Goal: Register for event/course

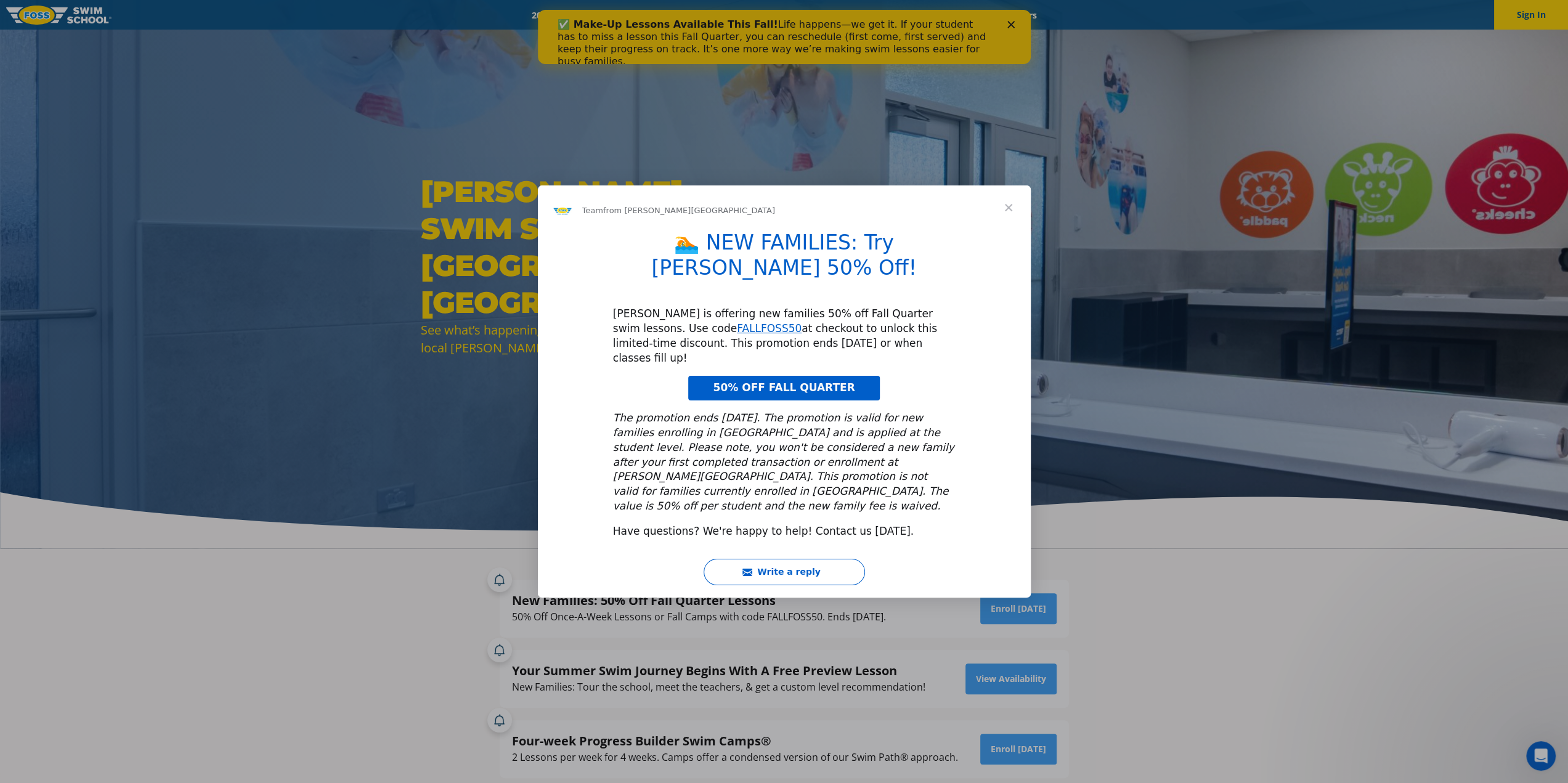
click at [1012, 230] on span "Close" at bounding box center [1008, 207] width 44 height 44
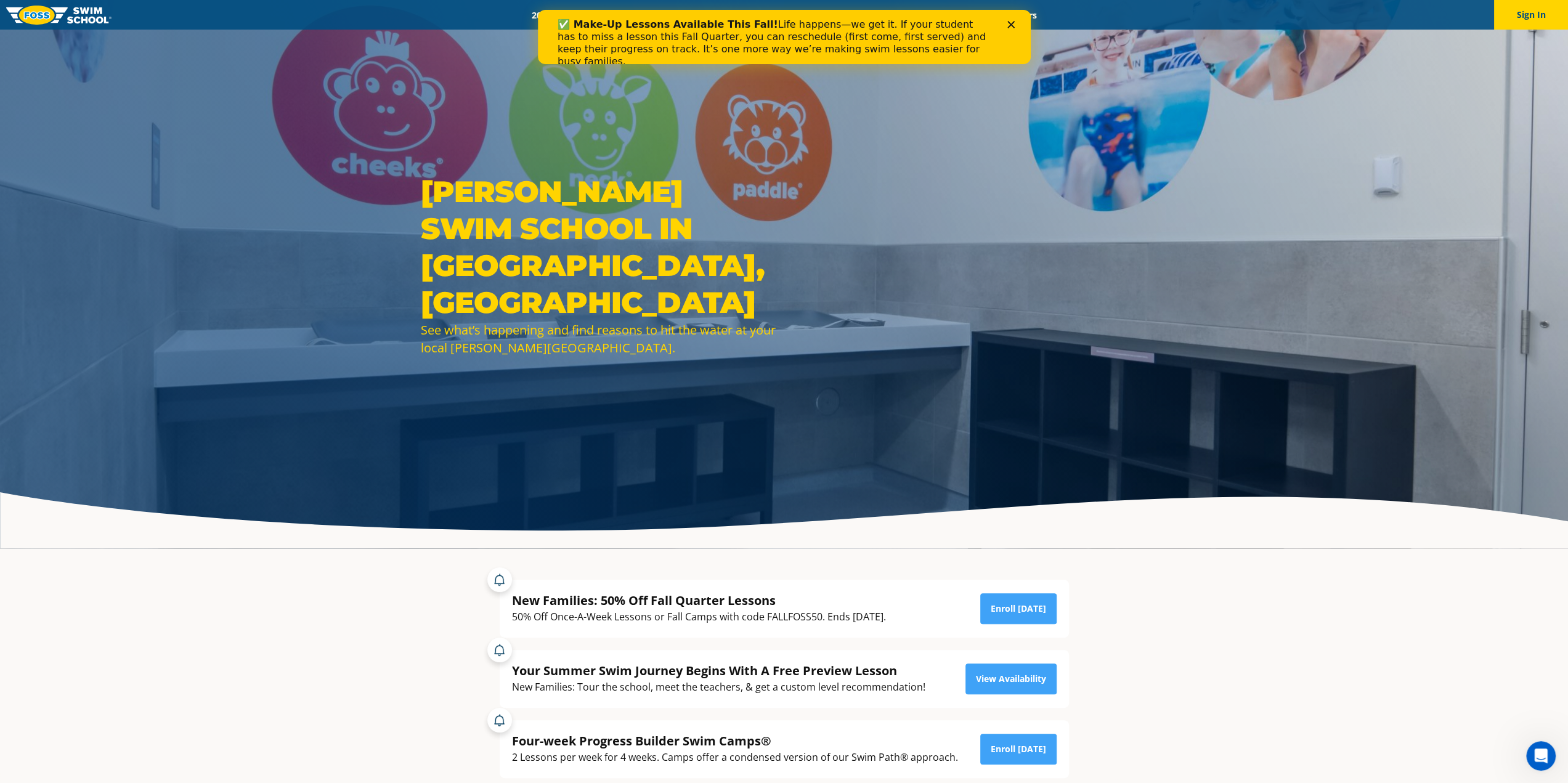
click at [1014, 24] on div "Close" at bounding box center [1013, 24] width 12 height 7
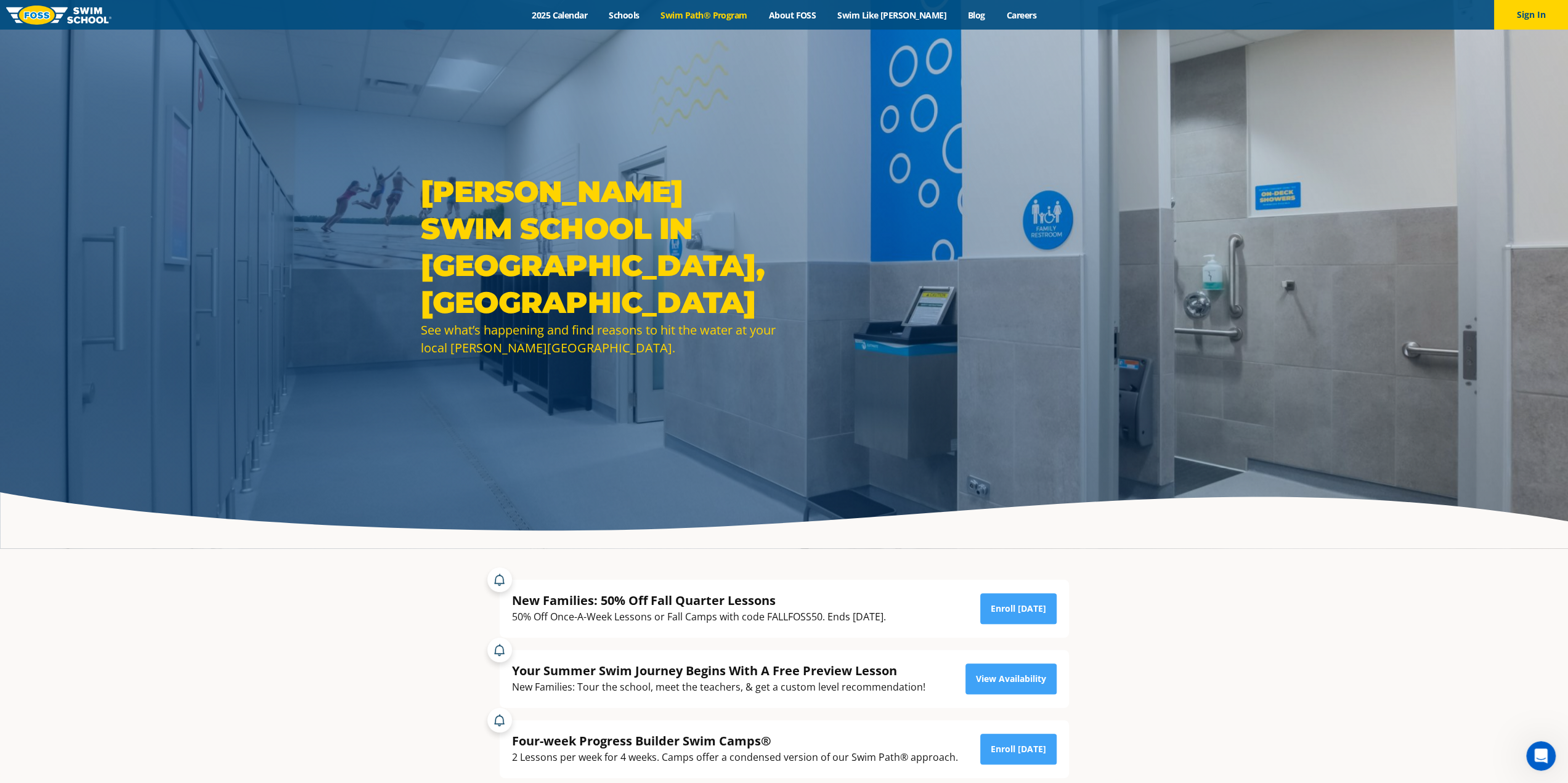
click at [714, 13] on link "Swim Path® Program" at bounding box center [704, 15] width 108 height 11
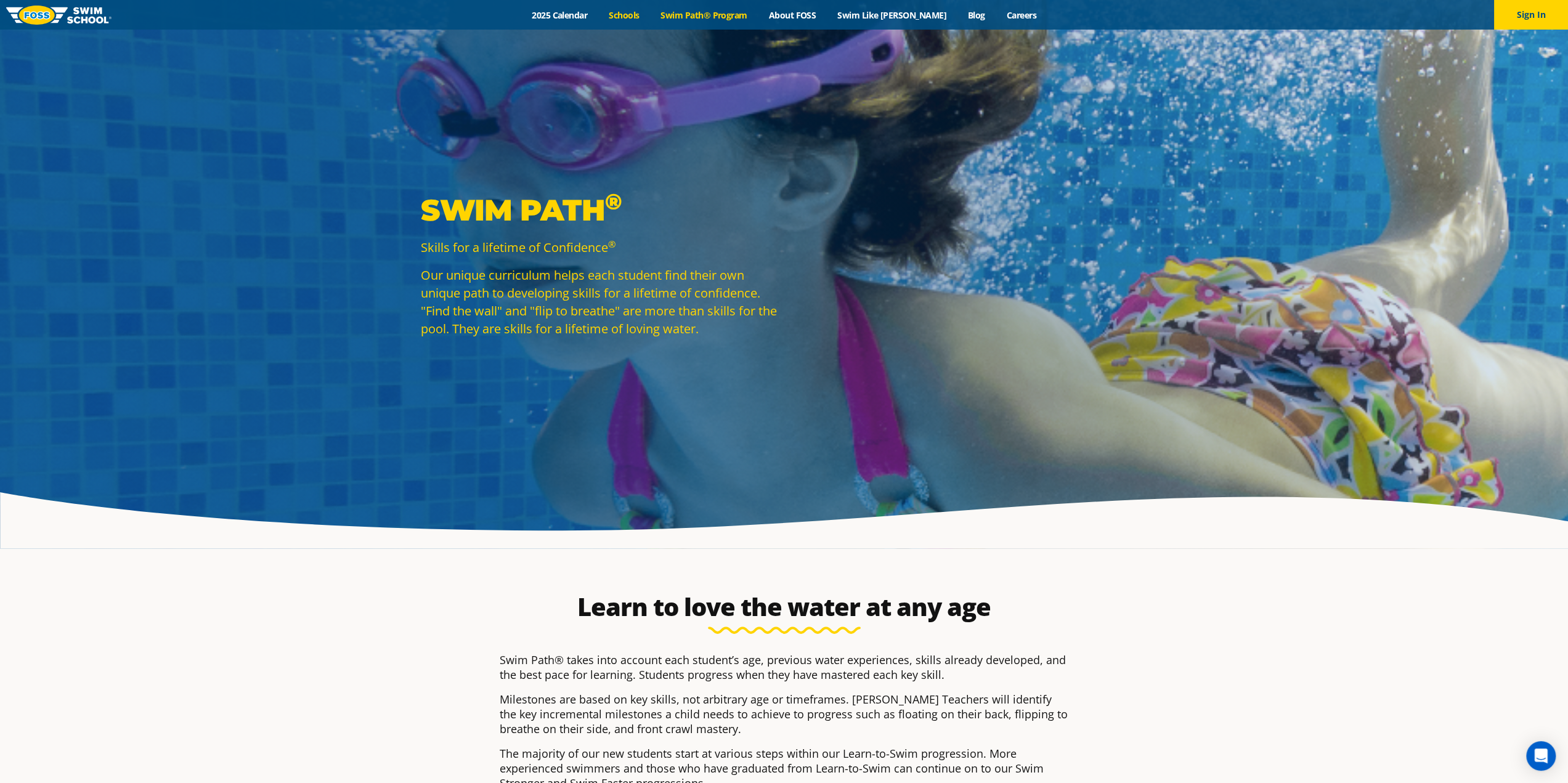
click at [641, 18] on link "Schools" at bounding box center [624, 15] width 52 height 11
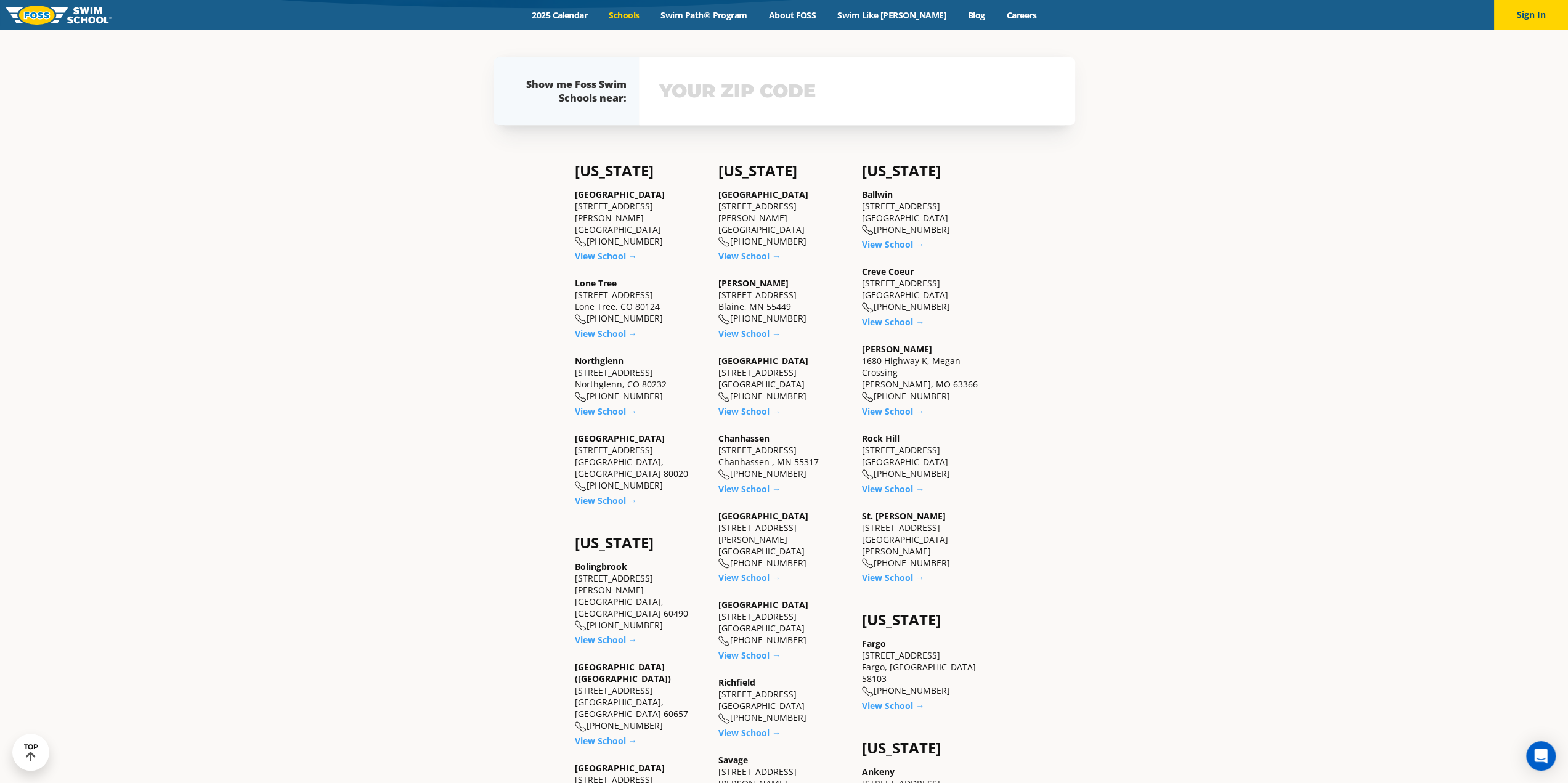
scroll to position [739, 0]
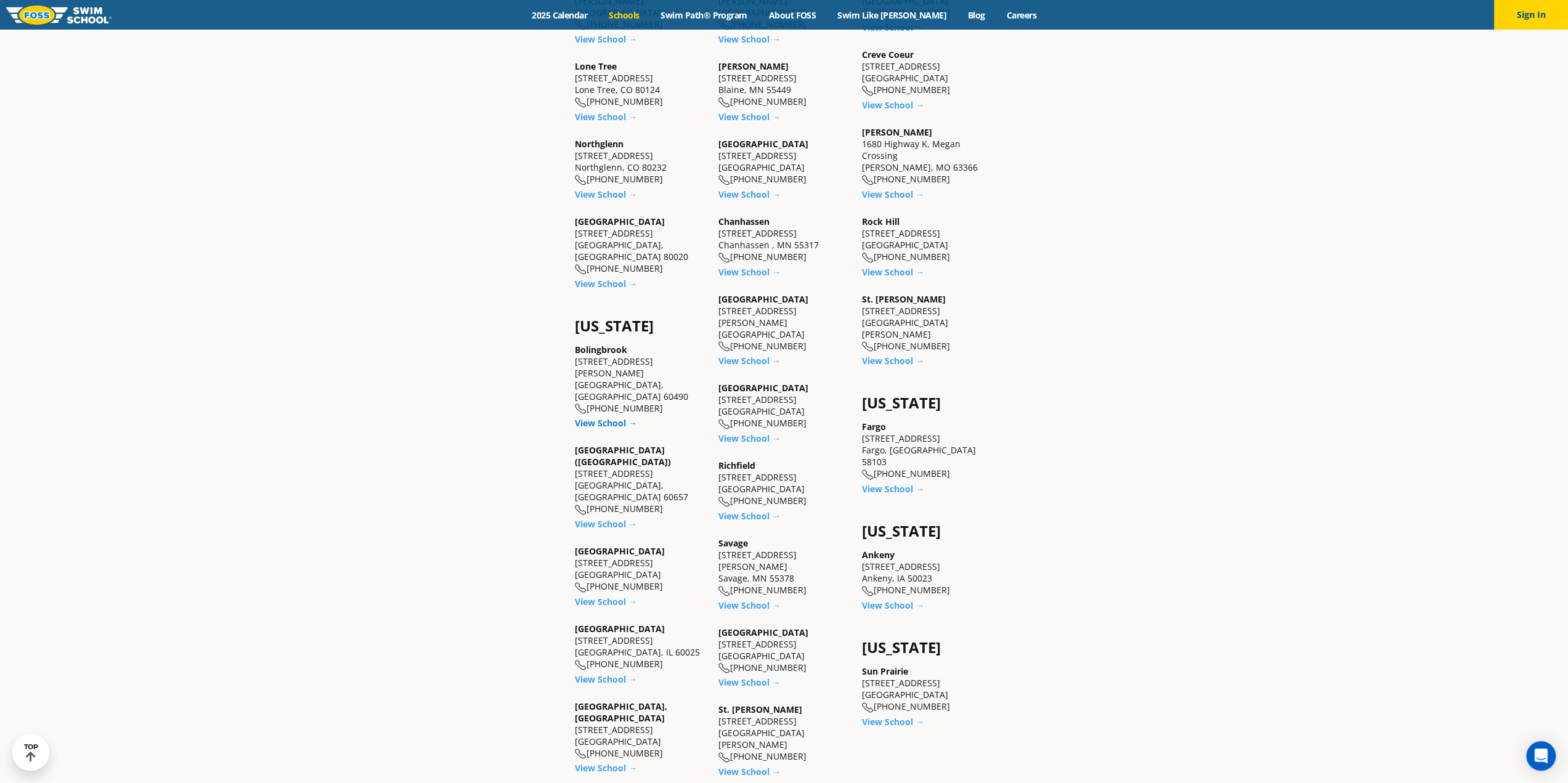
click at [595, 417] on link "View School →" at bounding box center [606, 423] width 62 height 11
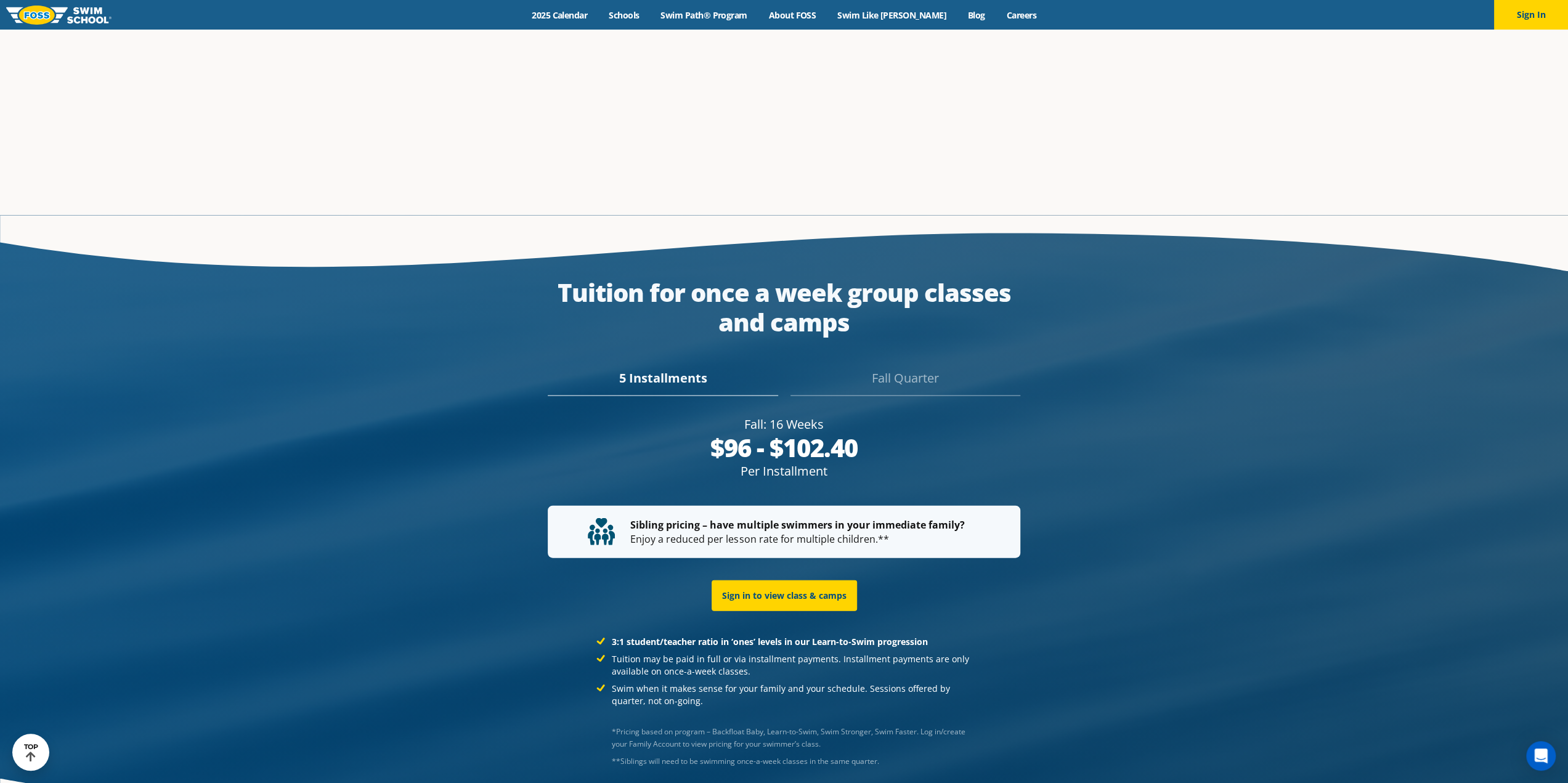
scroll to position [2448, 0]
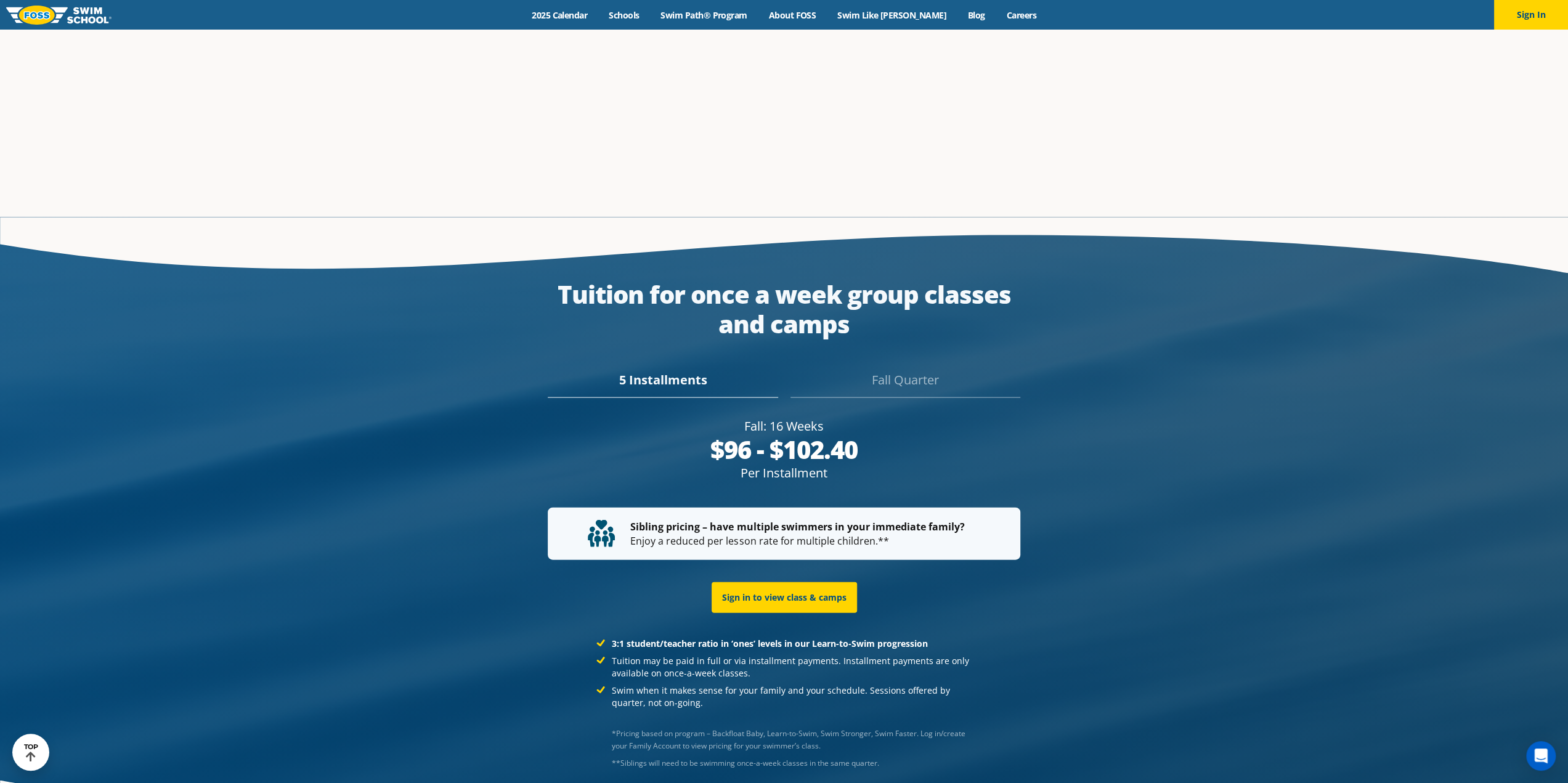
click at [906, 371] on div "Fall Quarter" at bounding box center [905, 384] width 230 height 27
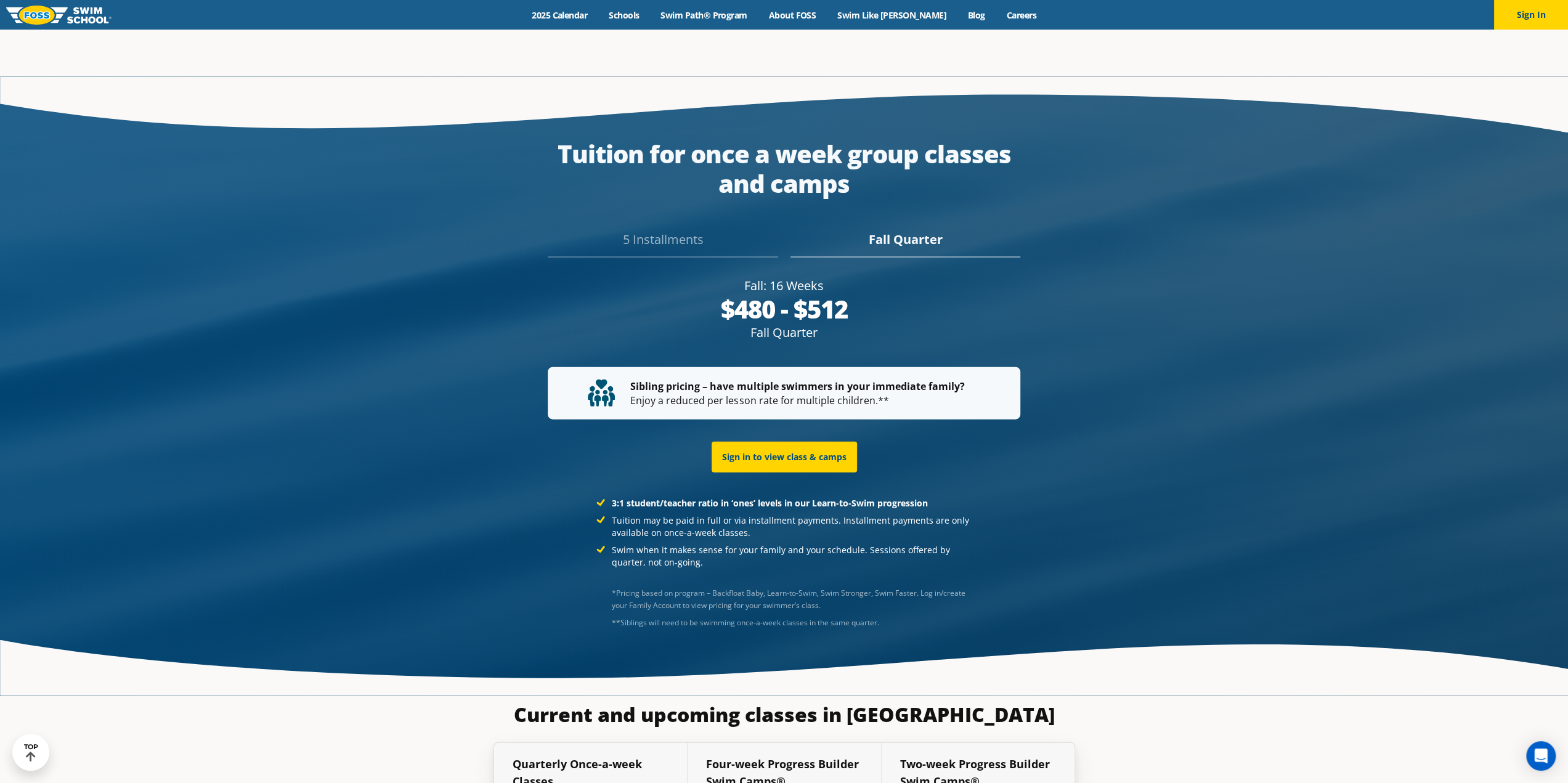
scroll to position [2571, 0]
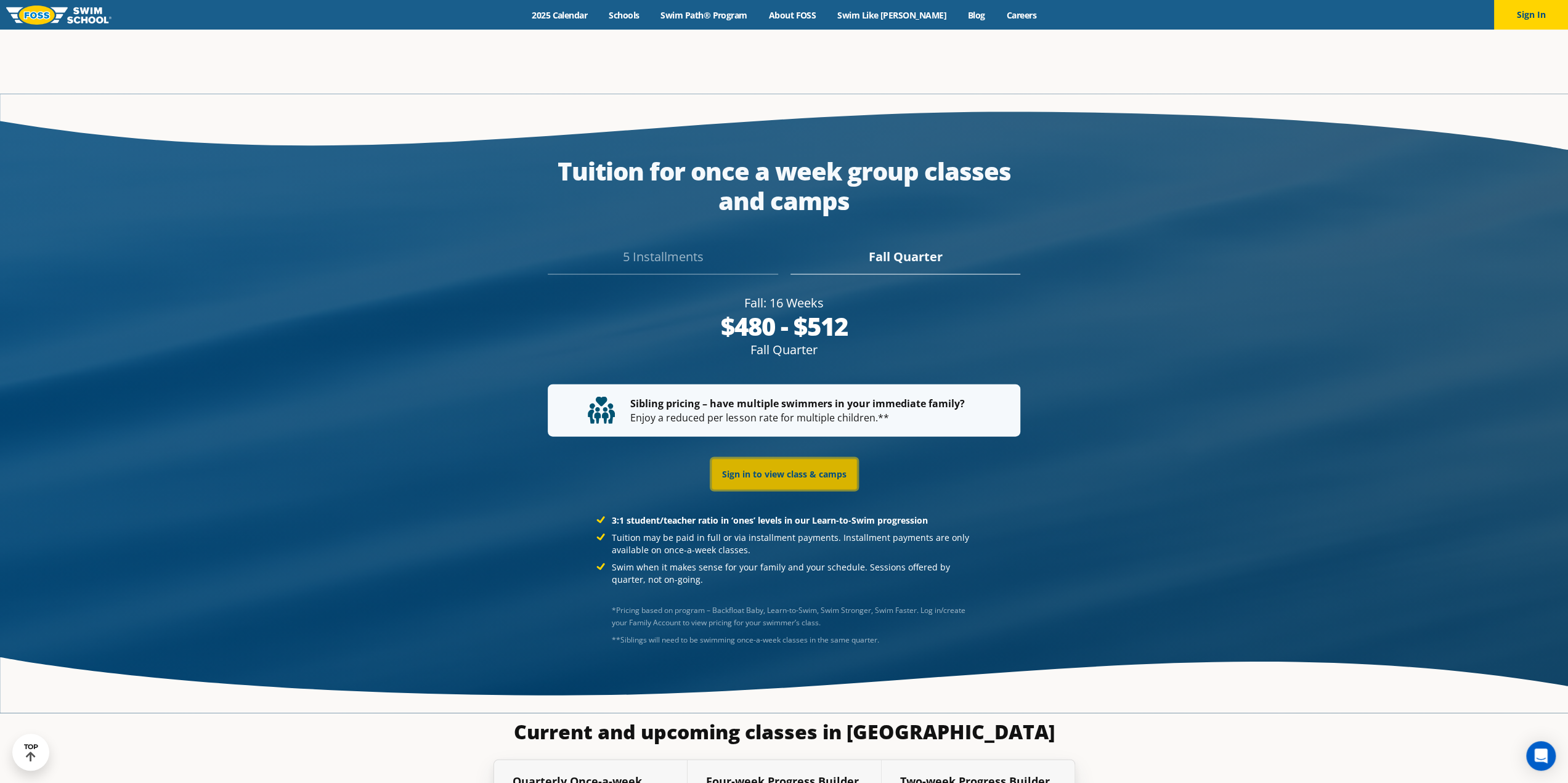
click at [796, 459] on link "Sign in to view class & camps" at bounding box center [784, 474] width 146 height 31
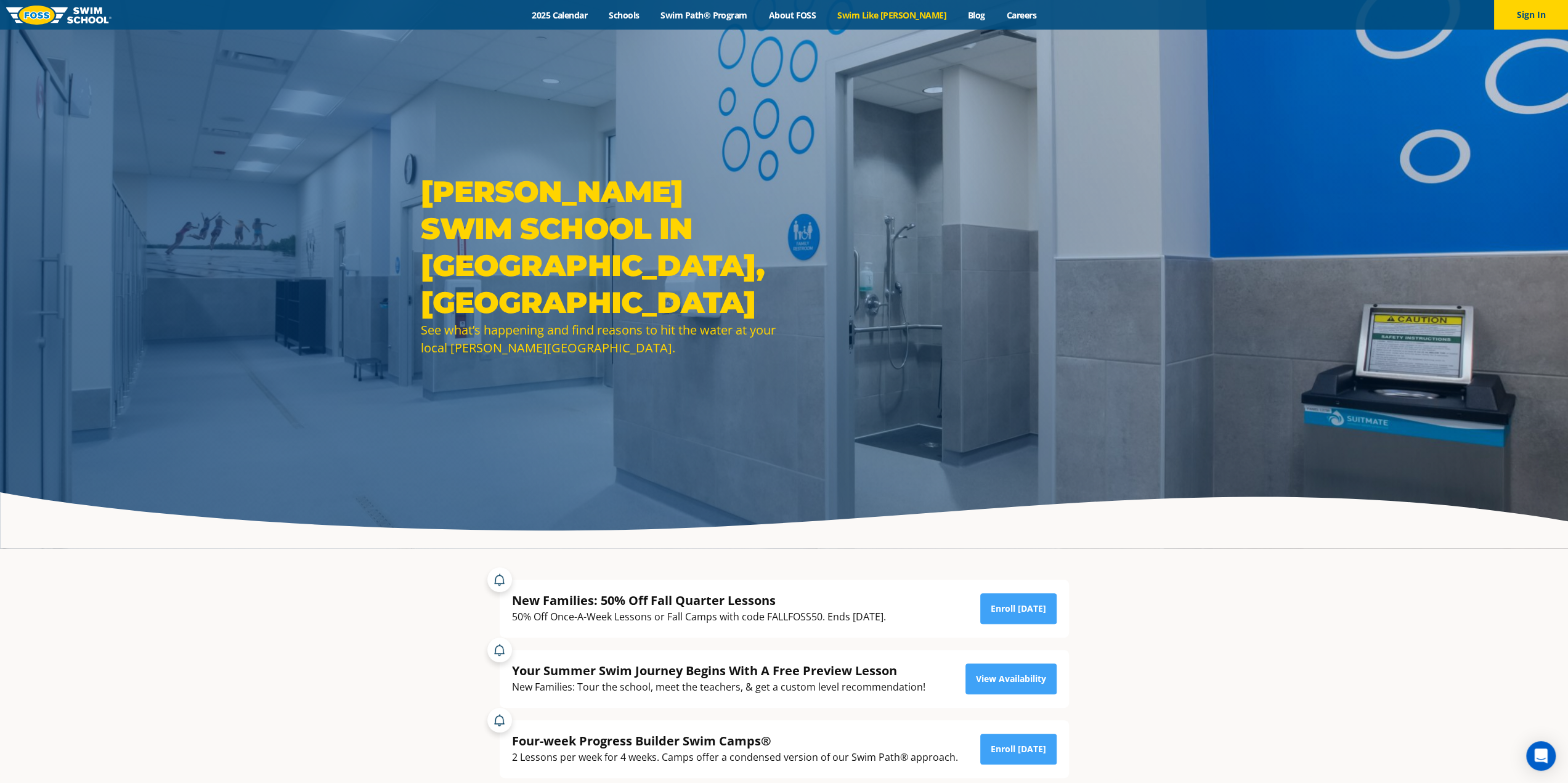
click at [903, 11] on link "Swim Like [PERSON_NAME]" at bounding box center [892, 15] width 131 height 11
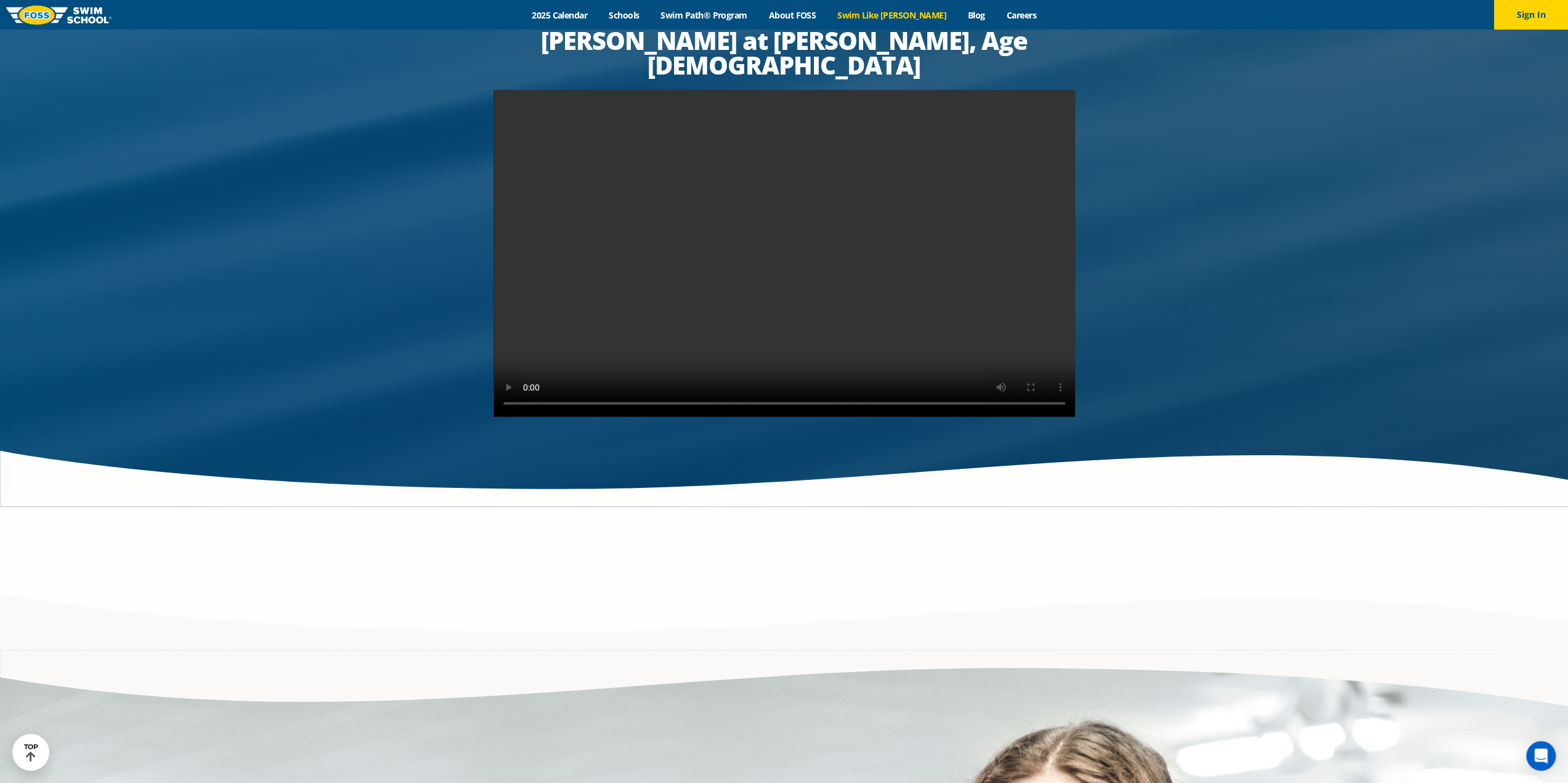
scroll to position [2465, 0]
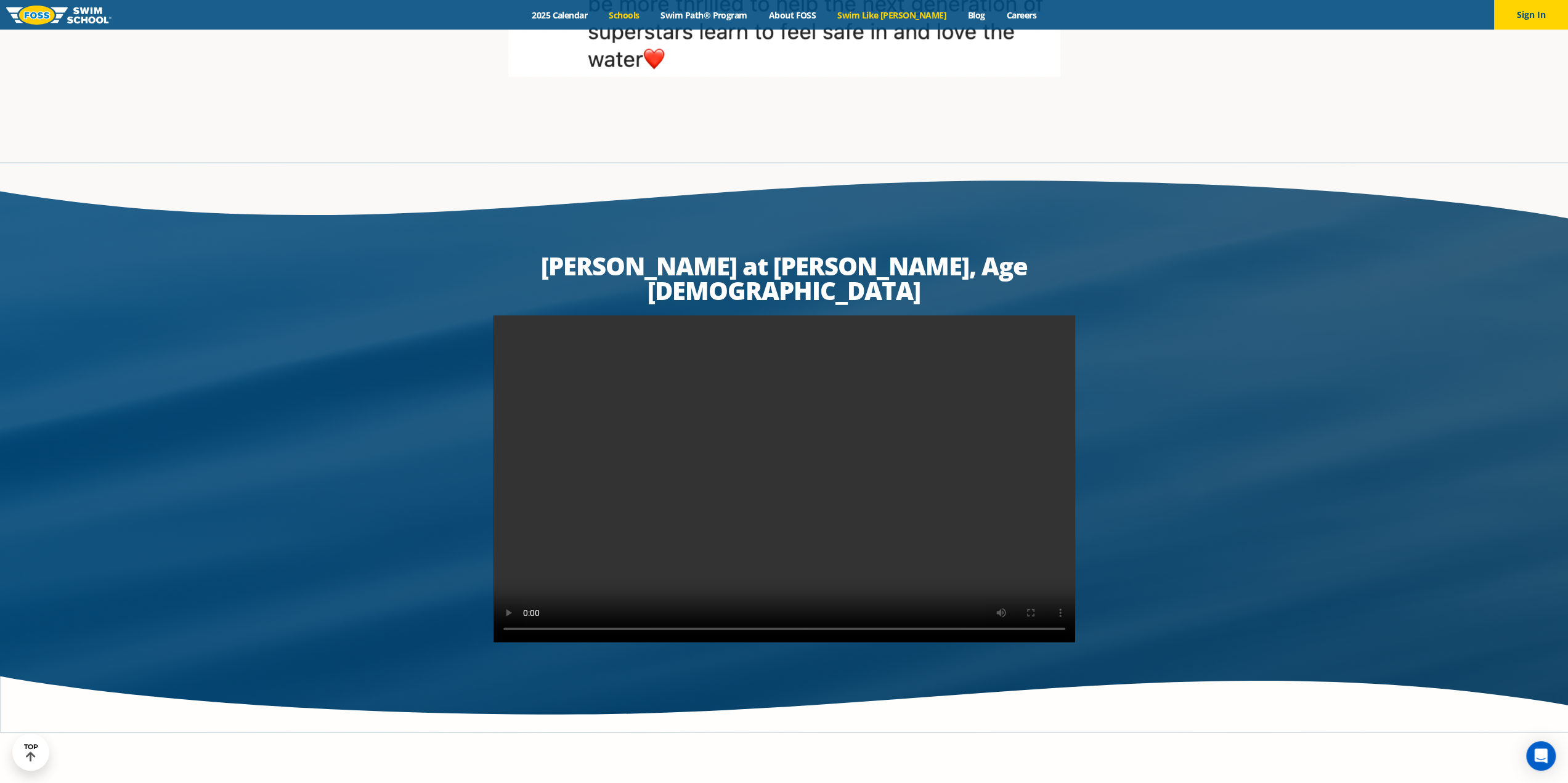
click at [650, 13] on link "Schools" at bounding box center [624, 15] width 52 height 11
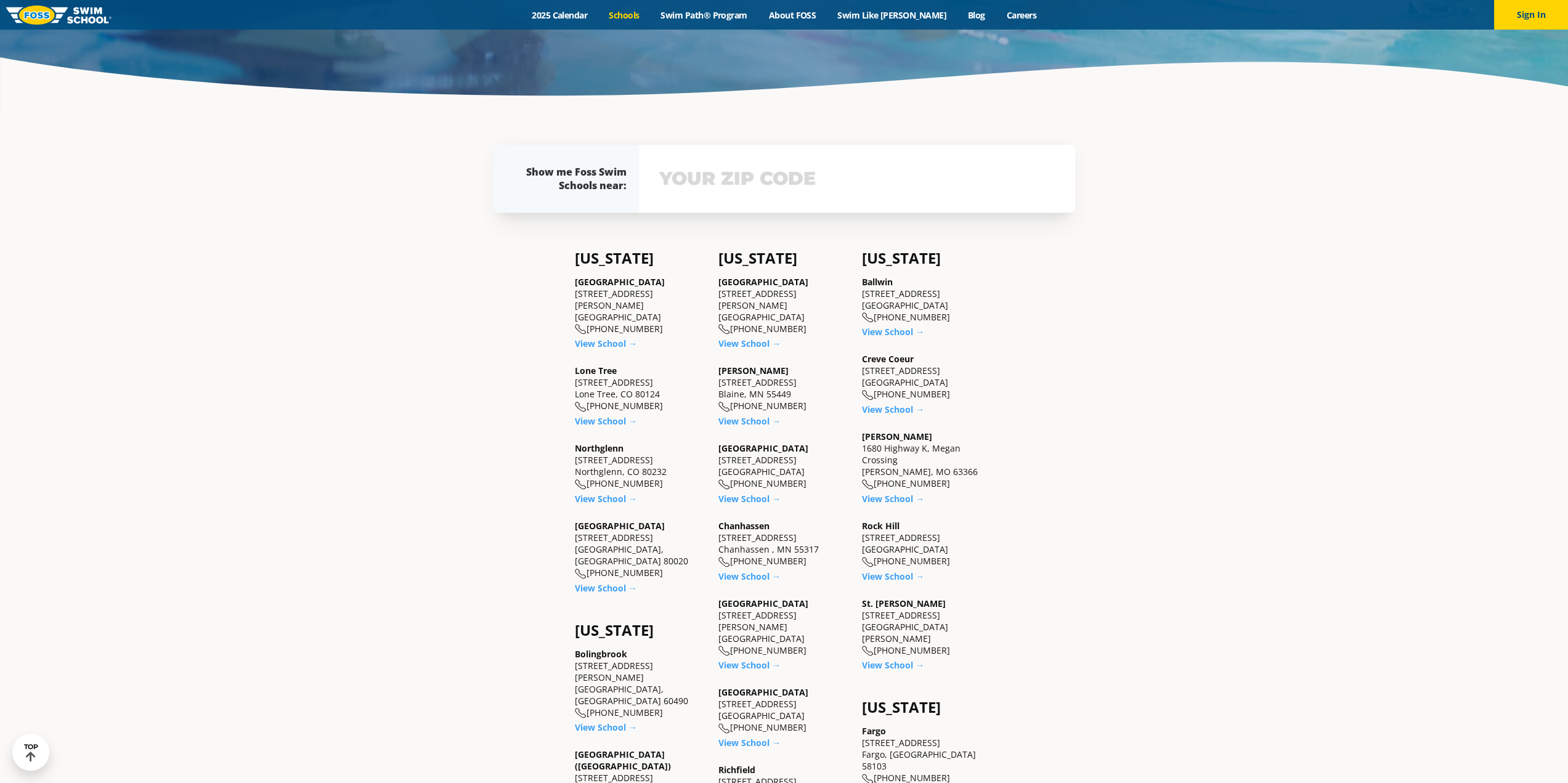
scroll to position [678, 0]
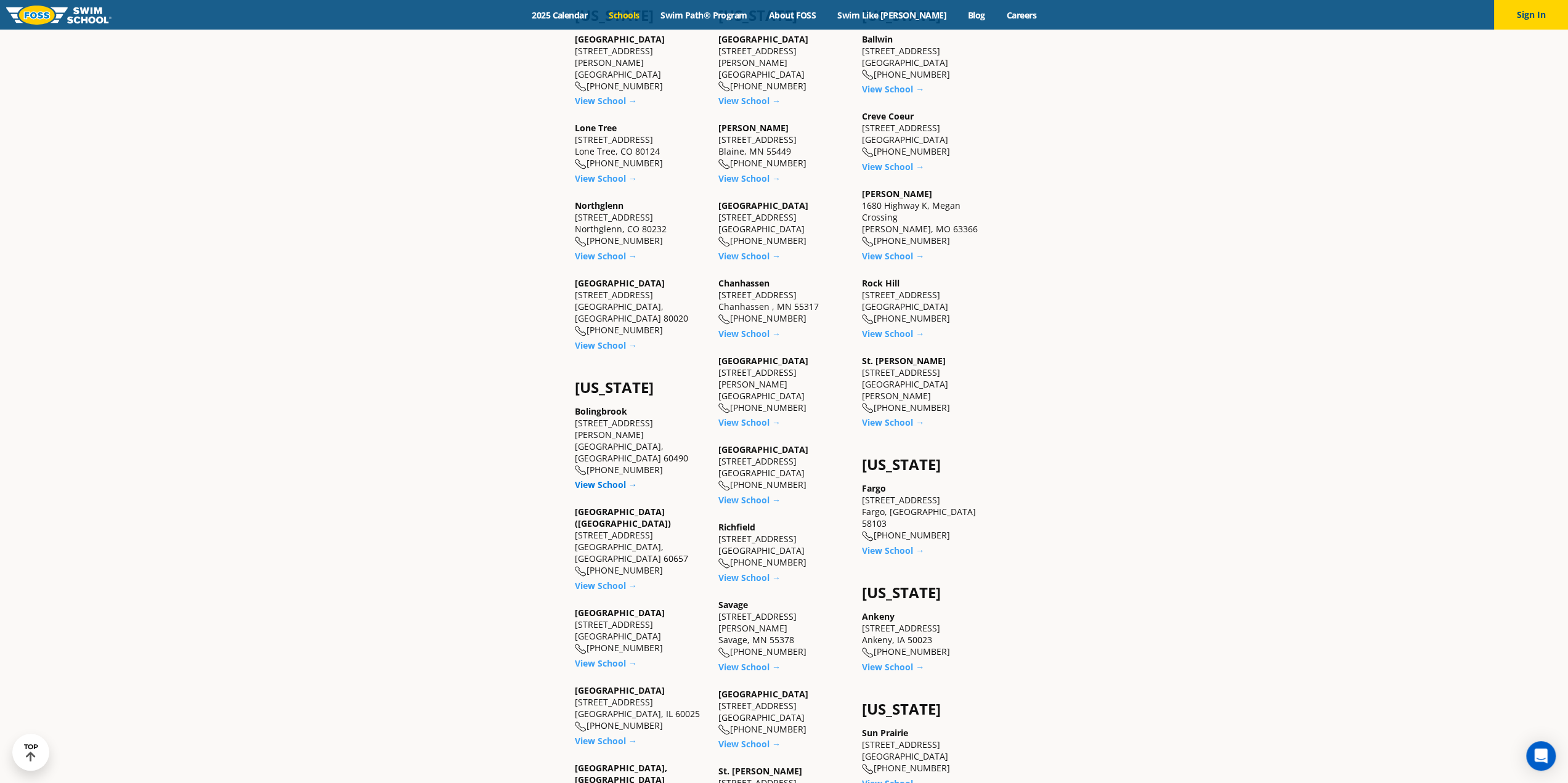
click at [603, 479] on link "View School →" at bounding box center [606, 484] width 62 height 11
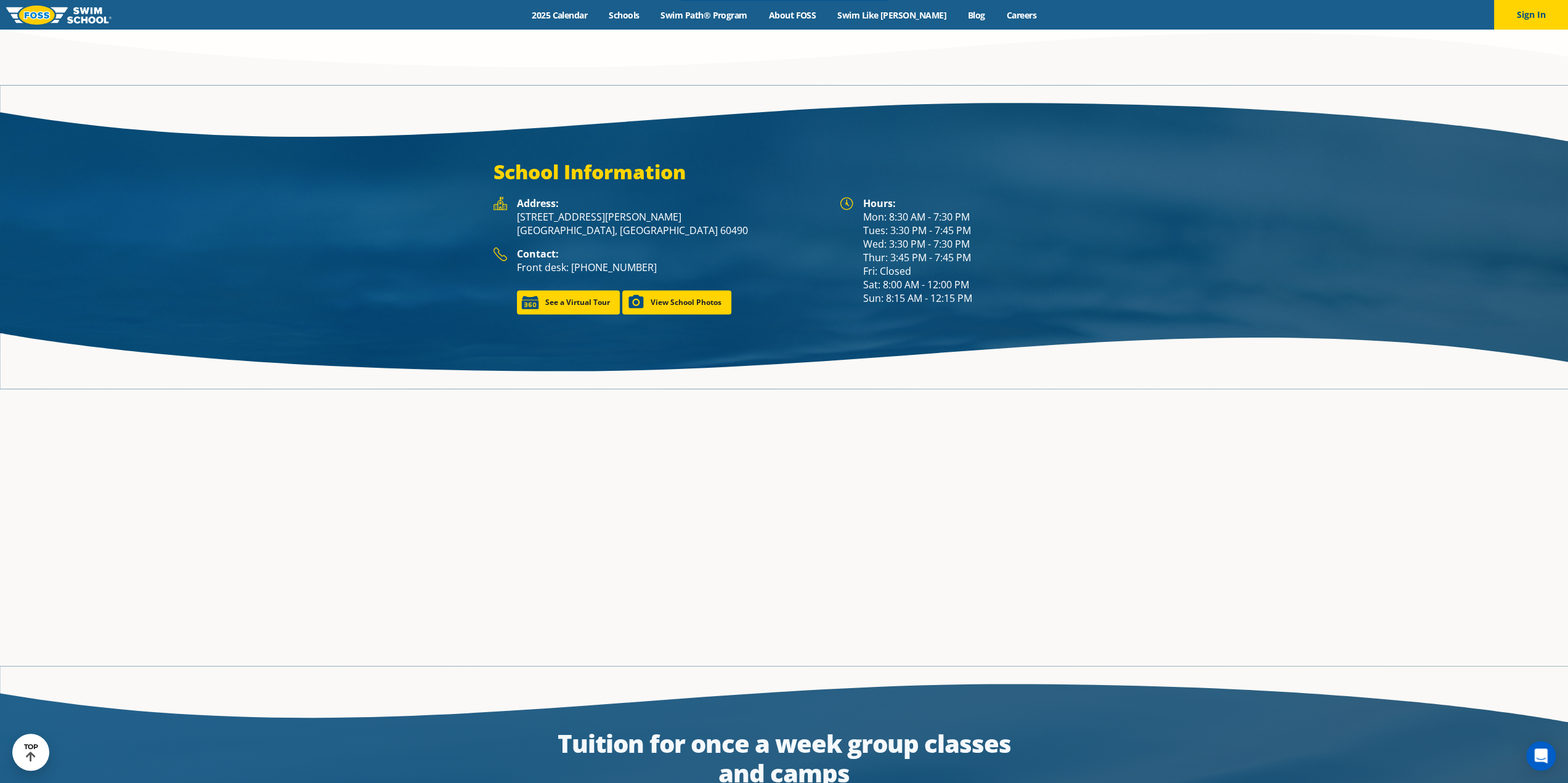
scroll to position [2588, 0]
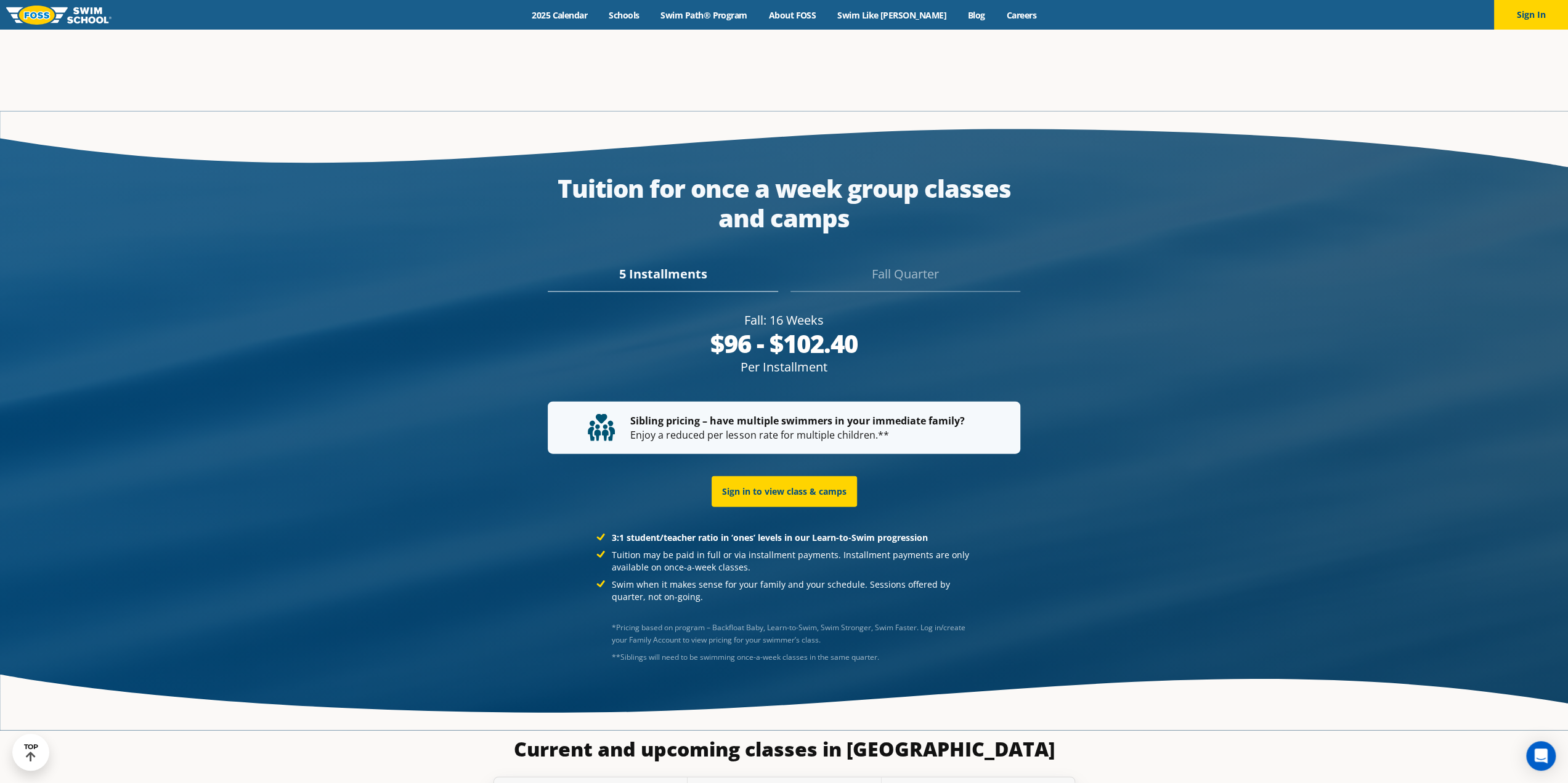
click at [925, 265] on div "Fall Quarter" at bounding box center [905, 278] width 230 height 27
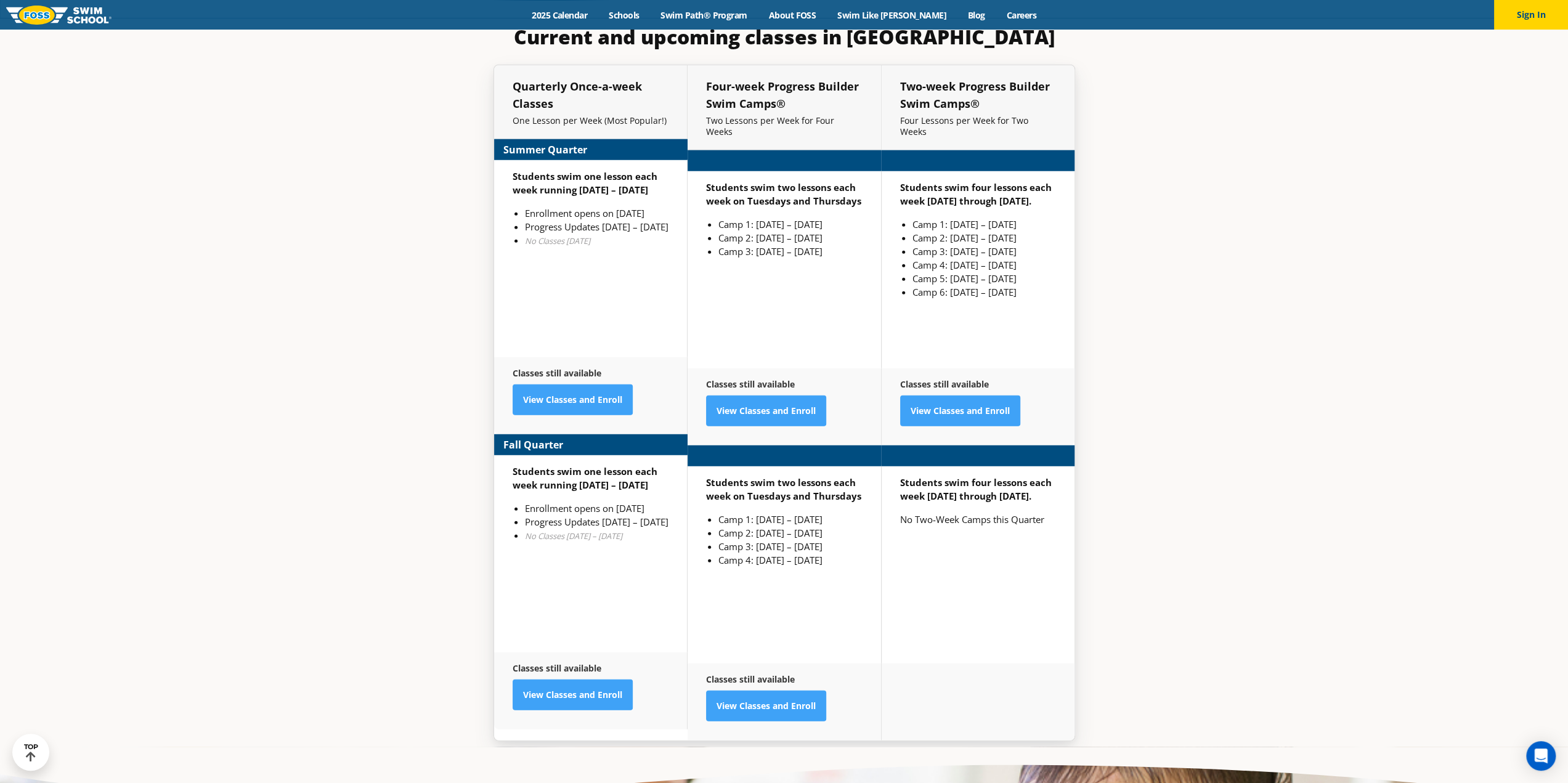
scroll to position [3283, 0]
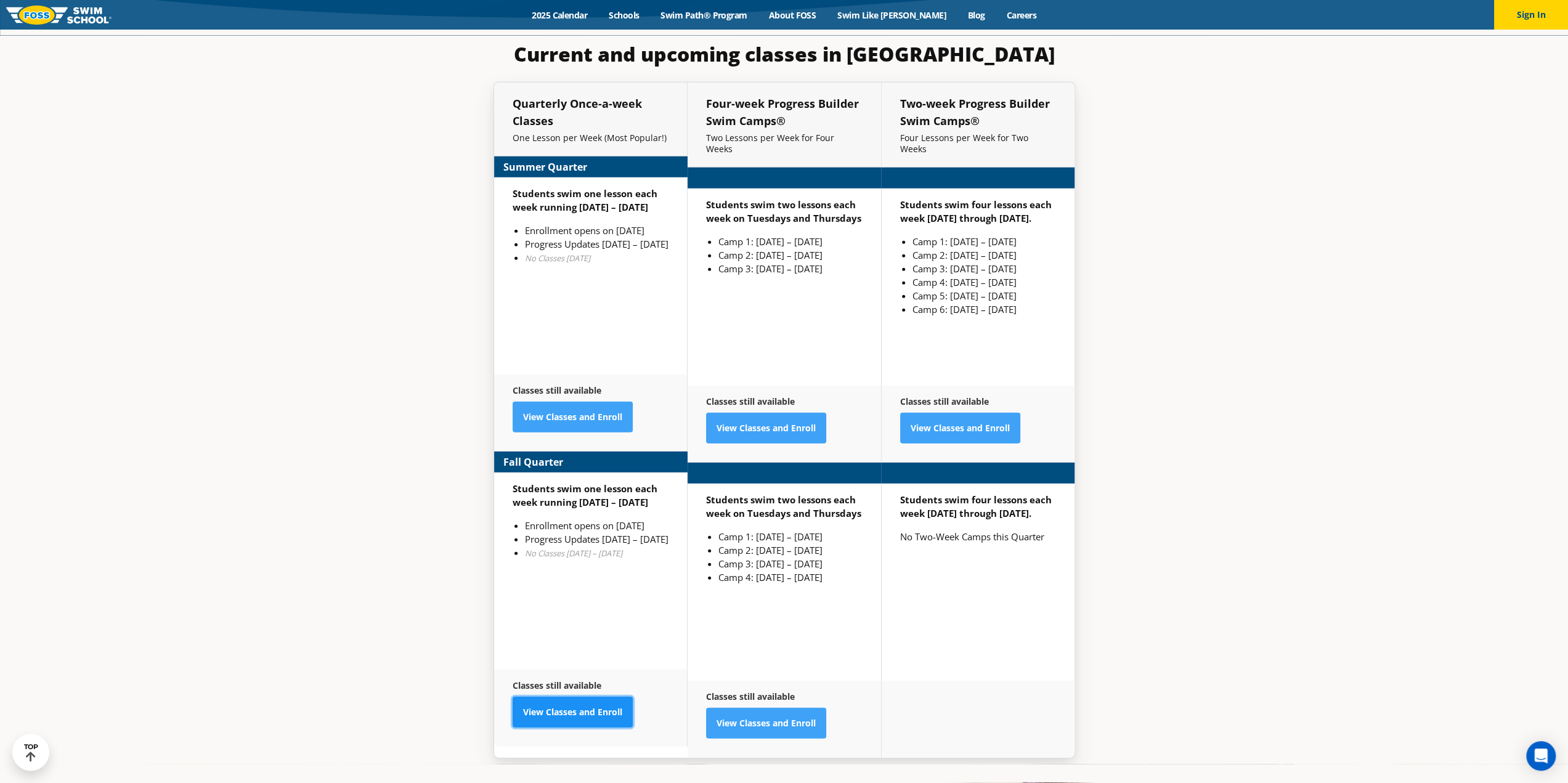
click at [596, 697] on link "View Classes and Enroll" at bounding box center [572, 713] width 120 height 31
